Goal: Information Seeking & Learning: Learn about a topic

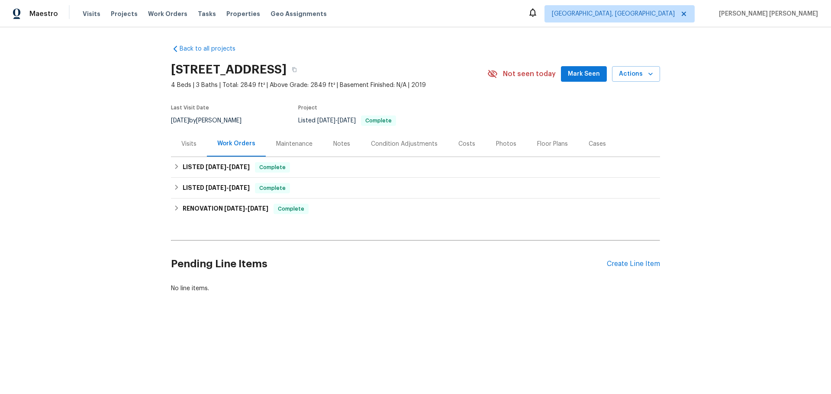
click at [344, 152] on div "Notes" at bounding box center [342, 144] width 38 height 26
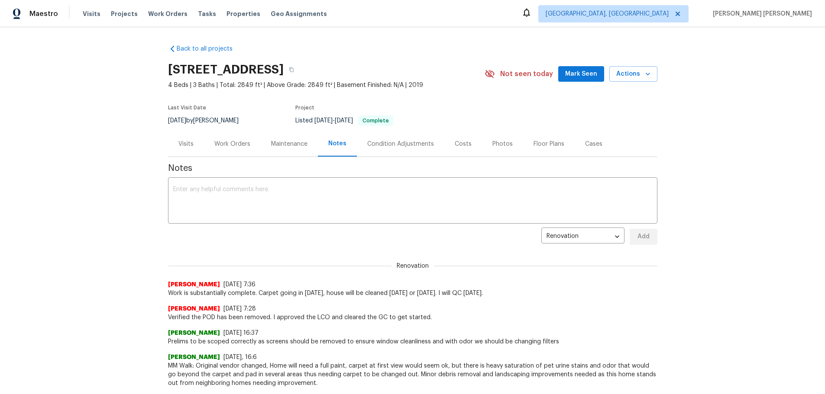
click at [193, 145] on div "Visits" at bounding box center [186, 144] width 36 height 26
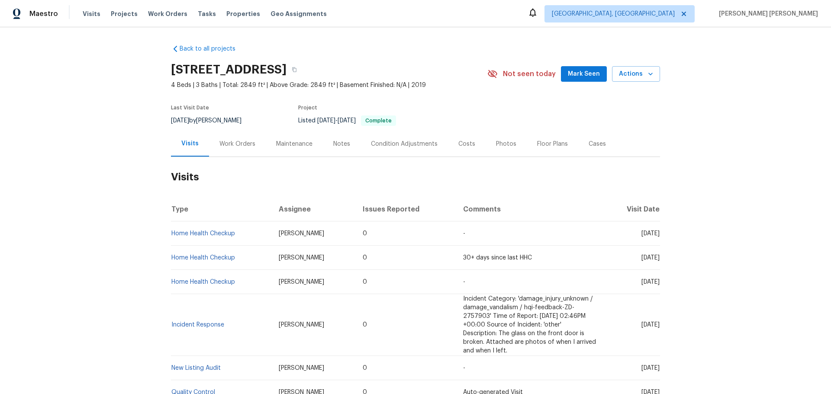
click at [237, 144] on div "Work Orders" at bounding box center [237, 144] width 36 height 9
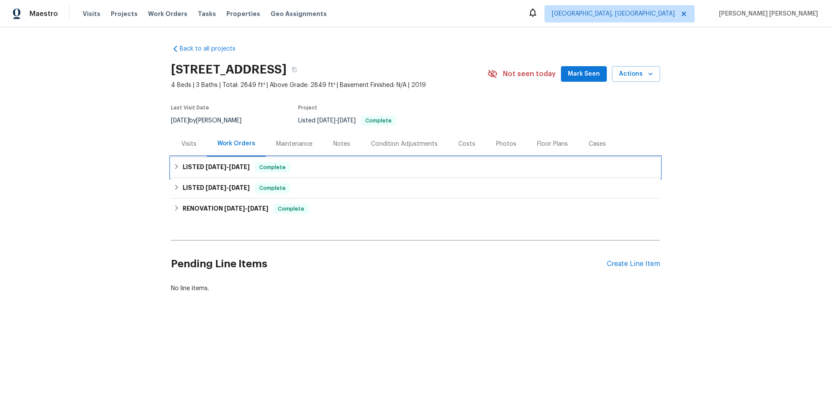
click at [184, 167] on h6 "LISTED 2/14/25 - 2/18/25" at bounding box center [216, 167] width 67 height 10
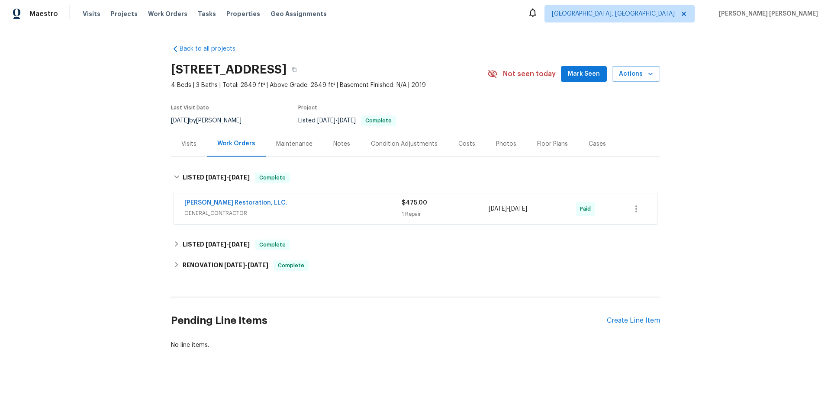
click at [240, 199] on span "Nash Restoration, LLC." at bounding box center [235, 203] width 103 height 9
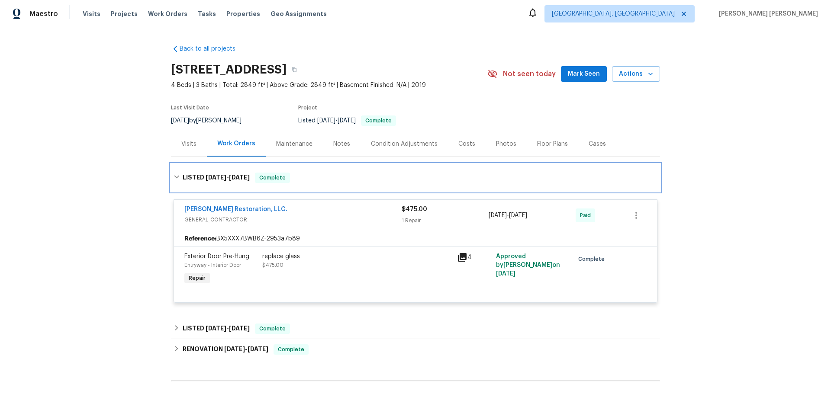
click at [175, 179] on icon at bounding box center [177, 177] width 6 height 6
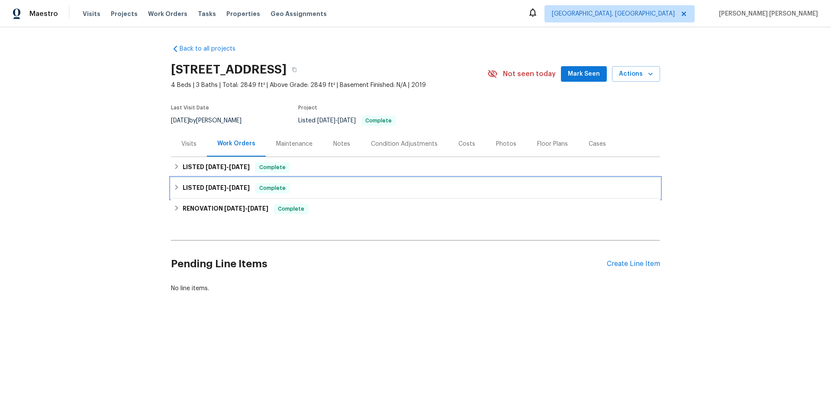
click at [179, 194] on div "LISTED 1/17/25 - 1/18/25 Complete" at bounding box center [415, 188] width 489 height 21
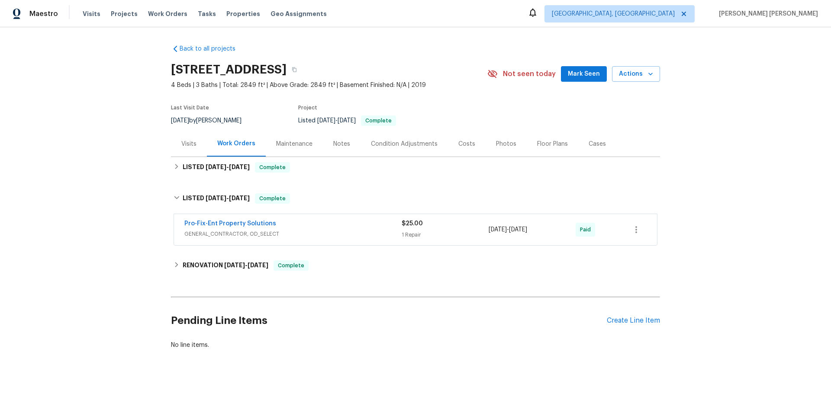
click at [343, 148] on div "Notes" at bounding box center [342, 144] width 38 height 26
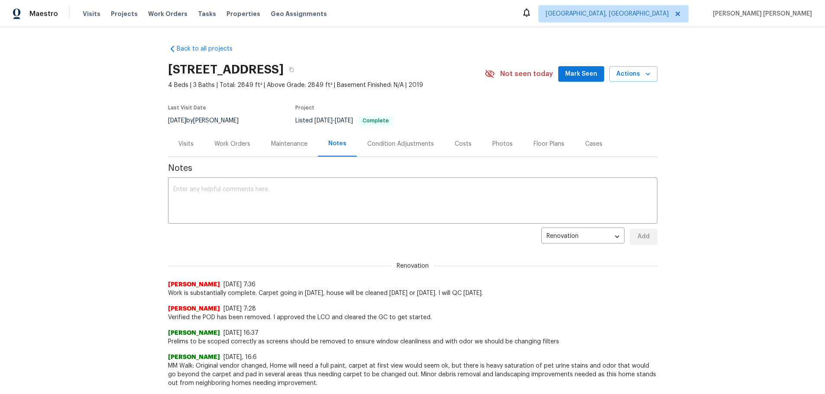
click at [286, 145] on div "Maintenance" at bounding box center [289, 144] width 36 height 9
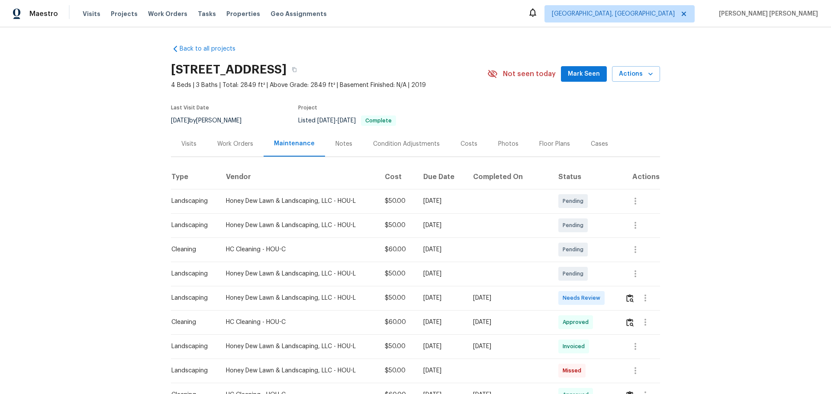
click at [335, 139] on div "Notes" at bounding box center [344, 144] width 38 height 26
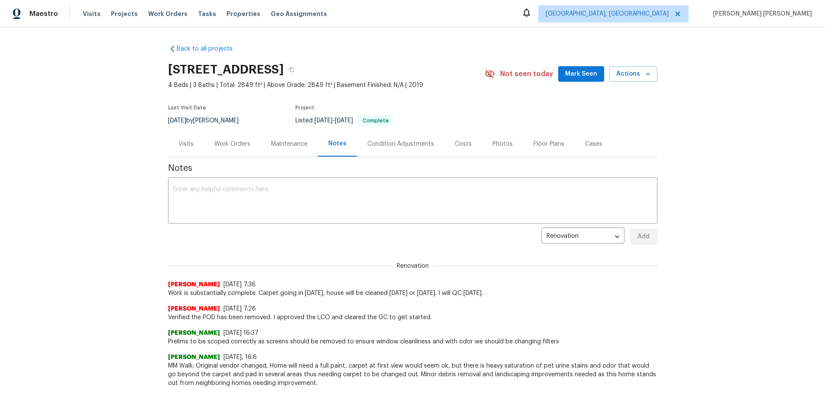
click at [381, 149] on div "Condition Adjustments" at bounding box center [400, 144] width 87 height 26
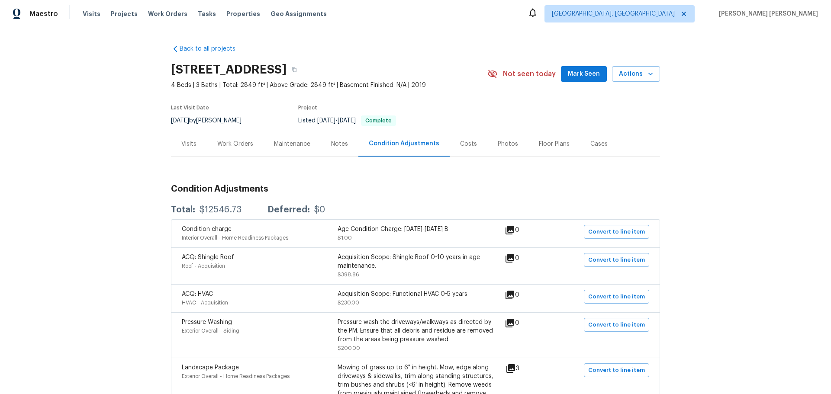
click at [456, 149] on div "Costs" at bounding box center [469, 144] width 38 height 26
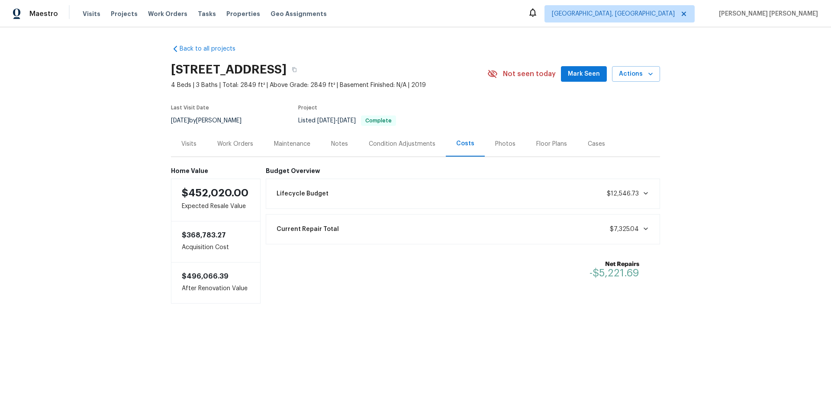
click at [509, 142] on div "Photos" at bounding box center [505, 144] width 41 height 26
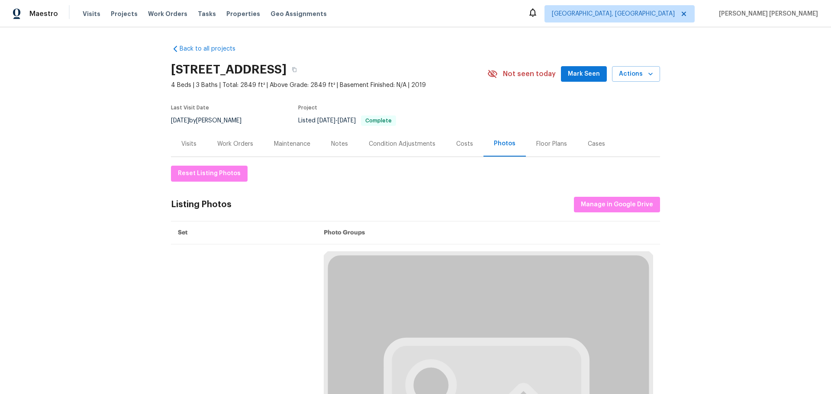
click at [542, 142] on div "Floor Plans" at bounding box center [551, 144] width 31 height 9
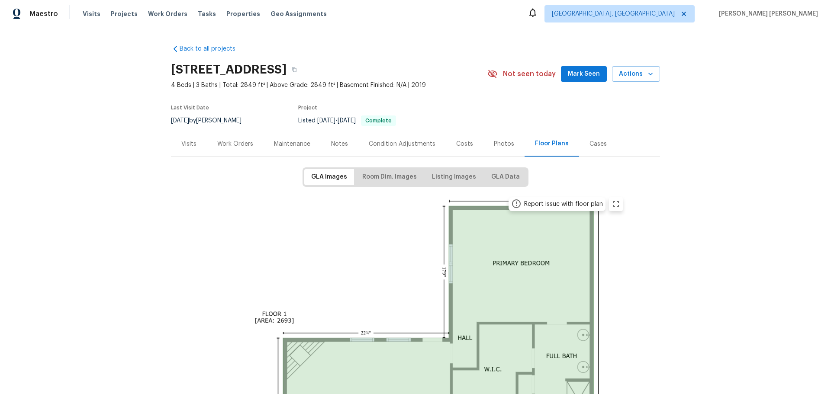
click at [281, 149] on div "Maintenance" at bounding box center [292, 144] width 57 height 26
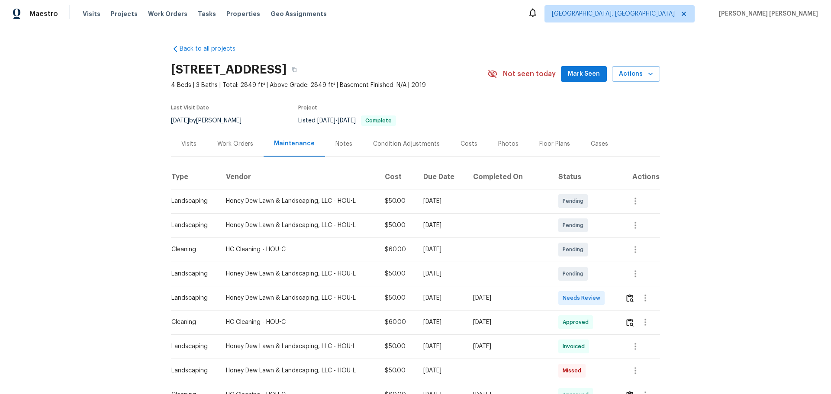
click at [339, 142] on div "Notes" at bounding box center [343, 144] width 17 height 9
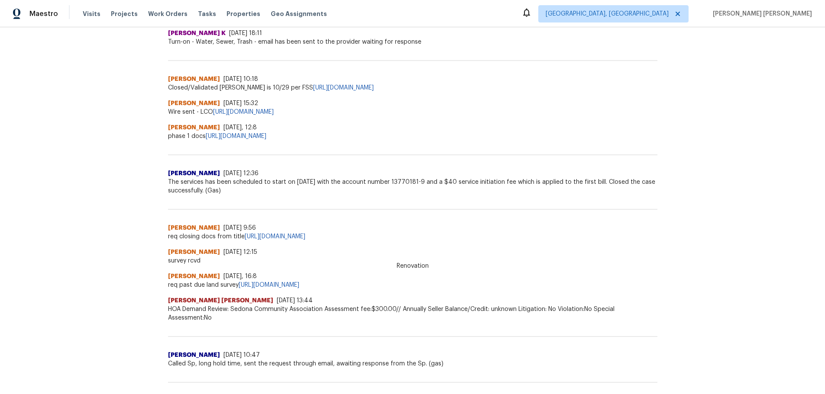
scroll to position [519, 0]
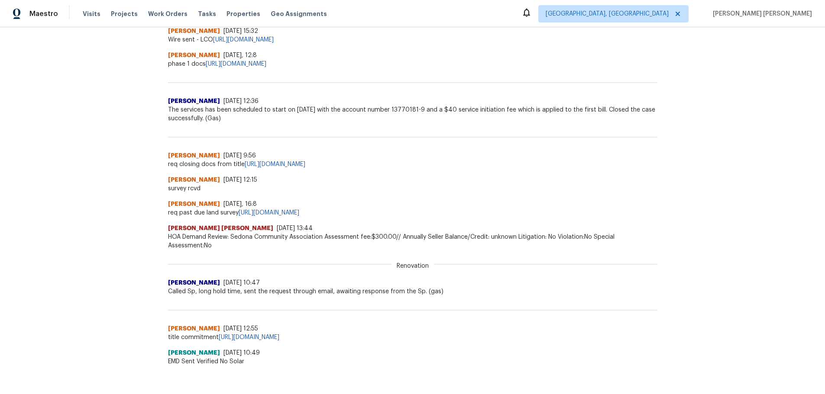
click at [547, 202] on div "Genesis Lauriano 10/14/24, 16:8" at bounding box center [412, 204] width 489 height 9
